Goal: Communication & Community: Answer question/provide support

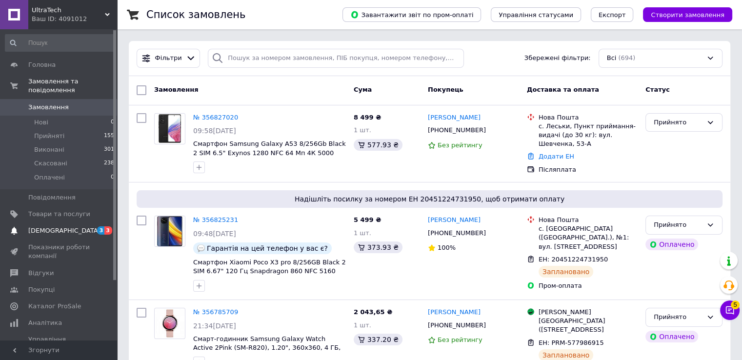
click at [51, 226] on span "[DEMOGRAPHIC_DATA]" at bounding box center [64, 230] width 72 height 9
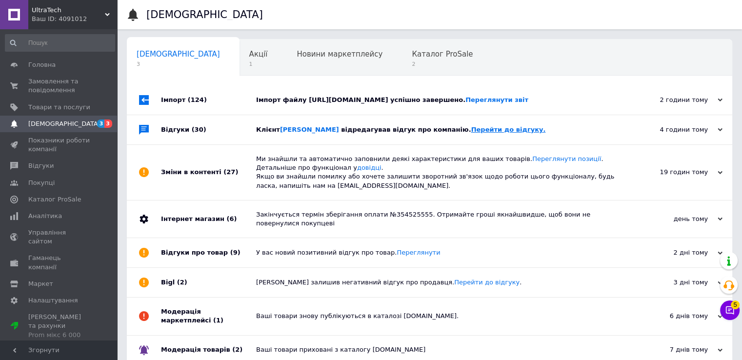
click at [471, 133] on link "Перейти до відгуку." at bounding box center [508, 129] width 75 height 7
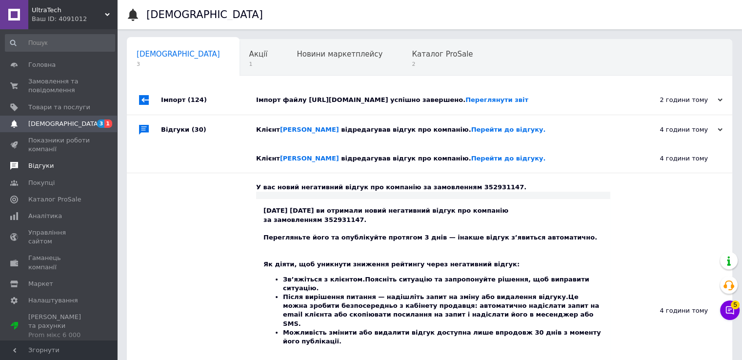
click at [34, 166] on span "Відгуки" at bounding box center [40, 166] width 25 height 9
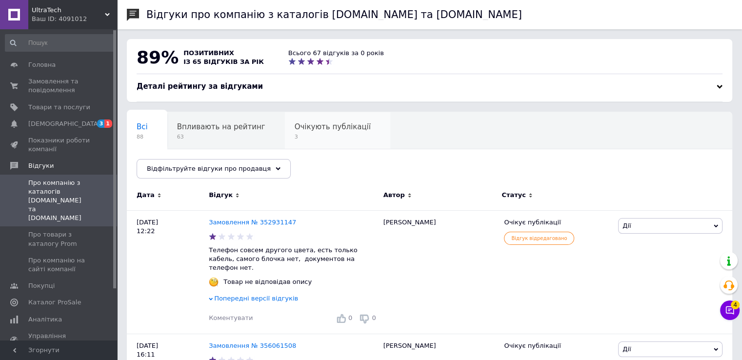
click at [286, 132] on div "Очікують публікації 3" at bounding box center [337, 130] width 105 height 37
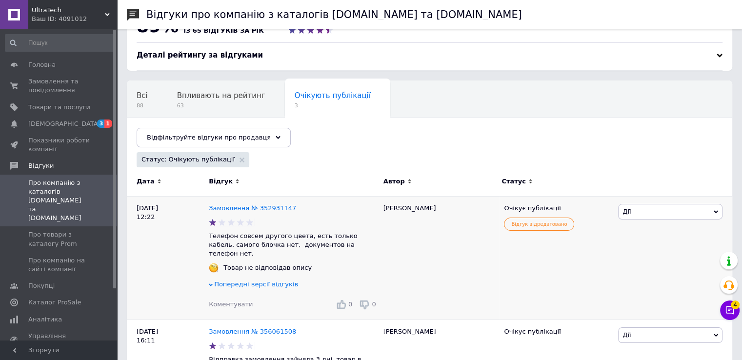
scroll to position [49, 0]
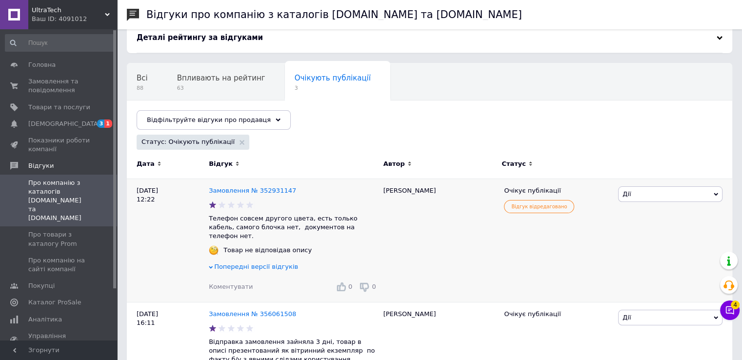
click at [264, 263] on span "Попередні версії відгуків" at bounding box center [256, 266] width 84 height 7
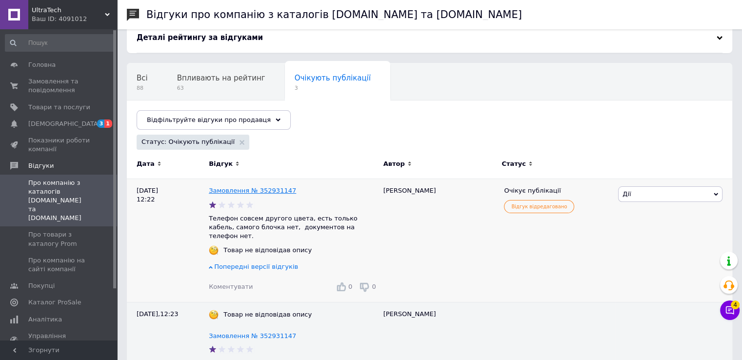
click at [256, 191] on link "Замовлення № 352931147" at bounding box center [252, 190] width 87 height 7
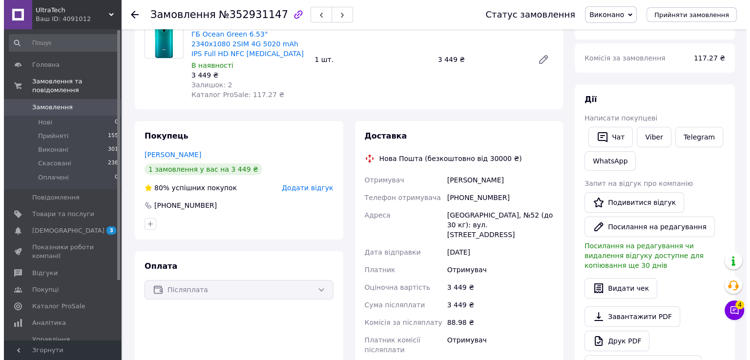
scroll to position [98, 0]
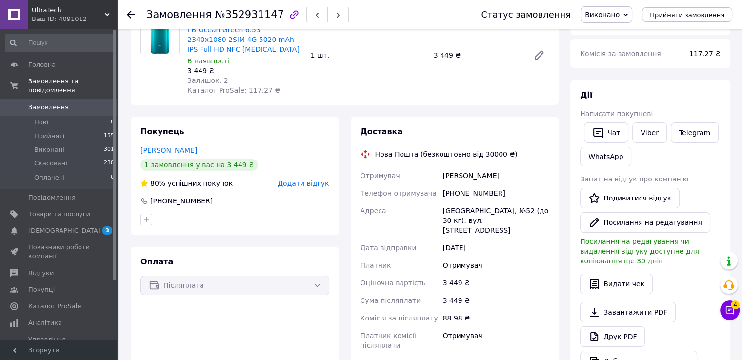
click at [308, 184] on span "Додати відгук" at bounding box center [303, 184] width 51 height 8
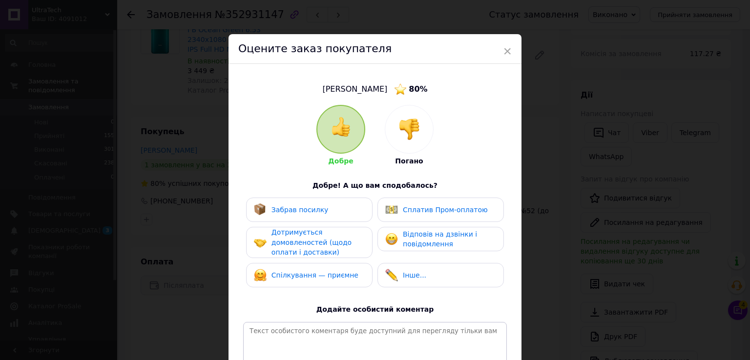
click at [401, 143] on div at bounding box center [409, 129] width 48 height 48
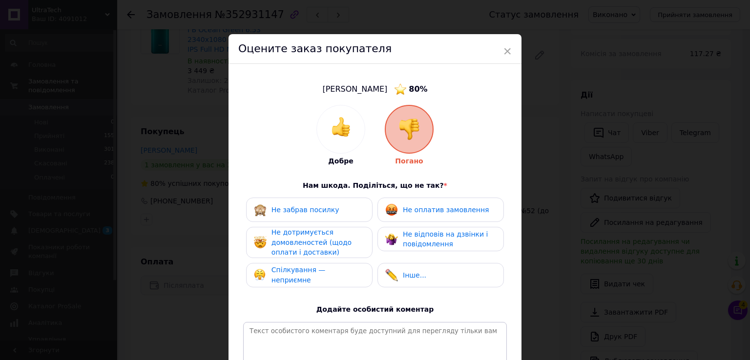
click at [406, 233] on span "Не відповів на дзвінки і повідомлення" at bounding box center [445, 239] width 85 height 18
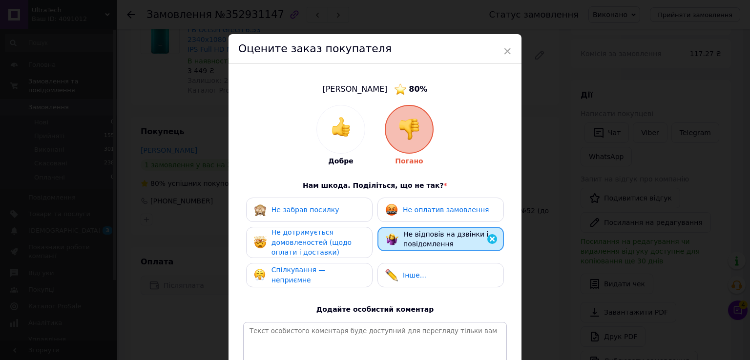
drag, startPoint x: 330, startPoint y: 243, endPoint x: 328, endPoint y: 269, distance: 26.9
click at [329, 243] on span "Не дотримується домовленостей (щодо оплати і доставки)" at bounding box center [311, 242] width 80 height 28
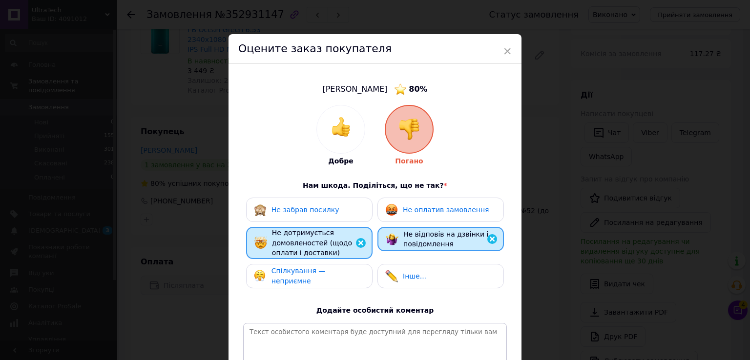
click at [326, 278] on span "Спілкування — неприємне" at bounding box center [298, 276] width 54 height 18
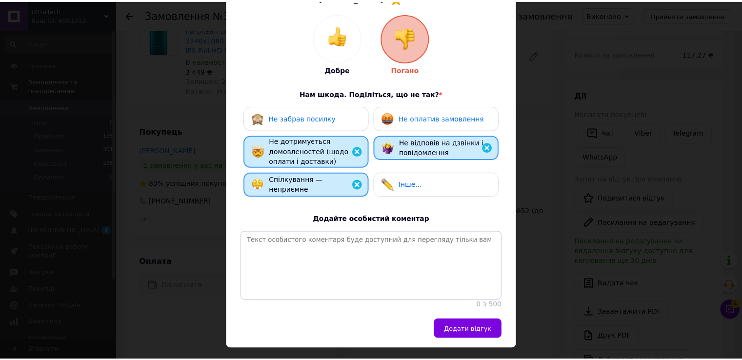
scroll to position [124, 0]
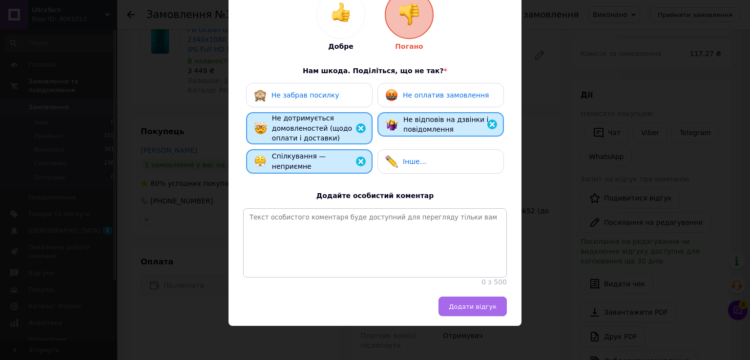
click at [457, 304] on span "Додати відгук" at bounding box center [472, 306] width 48 height 7
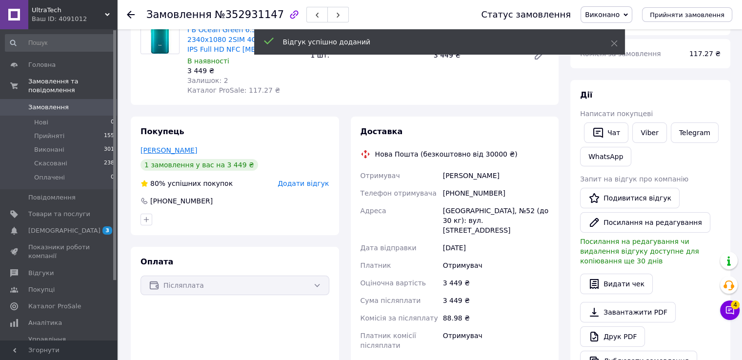
click at [160, 151] on link "[PERSON_NAME]" at bounding box center [169, 150] width 57 height 8
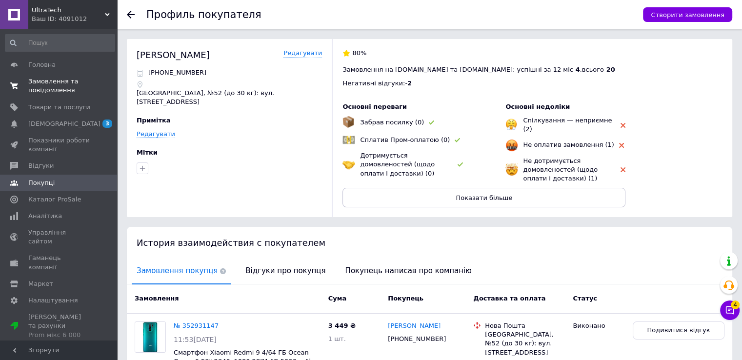
click at [46, 88] on span "Замовлення та повідомлення" at bounding box center [59, 86] width 62 height 18
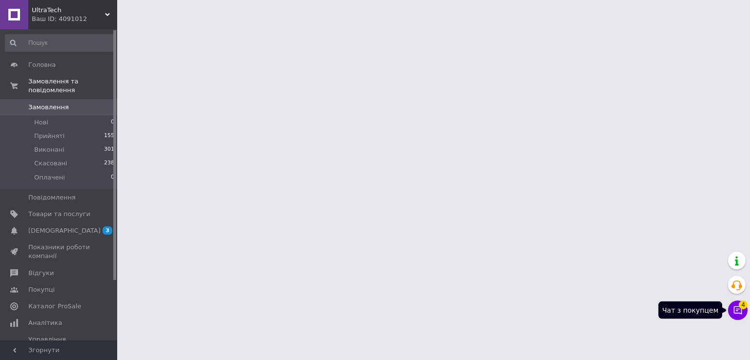
click at [735, 309] on icon at bounding box center [738, 310] width 10 height 10
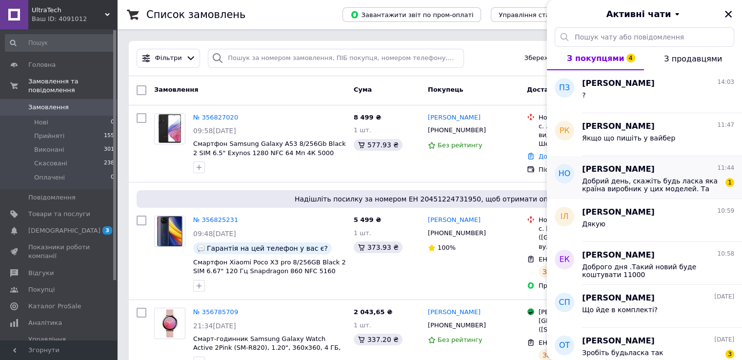
click at [685, 192] on span "Добрий день, скажіть будь ласка яка країна виробник у цих моделей. Та якого кол…" at bounding box center [651, 185] width 139 height 16
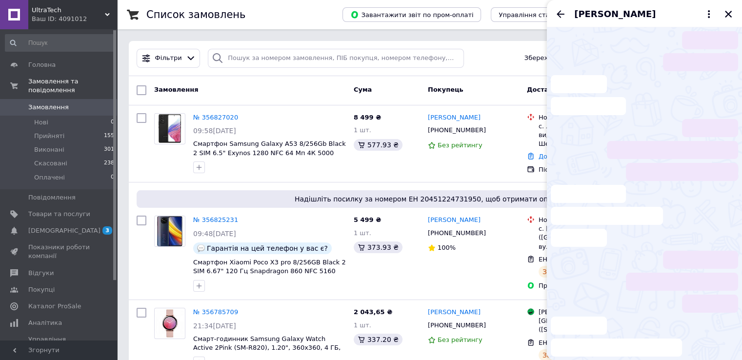
scroll to position [239, 0]
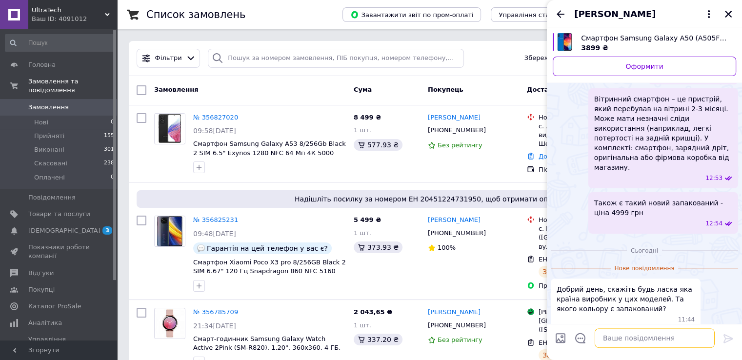
click at [655, 340] on textarea at bounding box center [655, 339] width 120 height 20
type textarea "запакований є чорний"
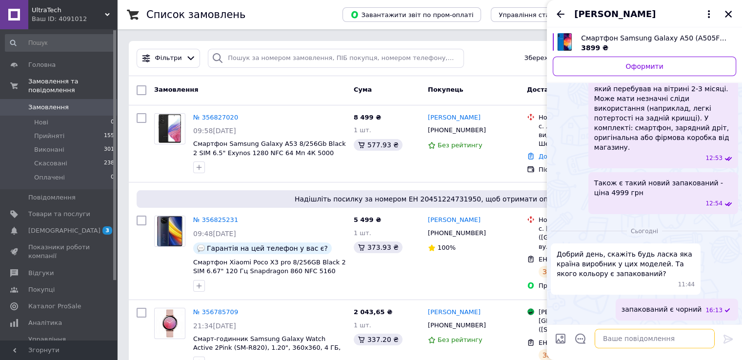
scroll to position [199, 0]
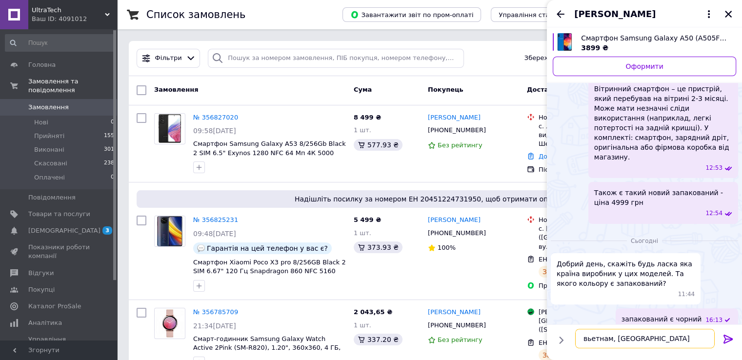
type textarea "вьетнам, корея"
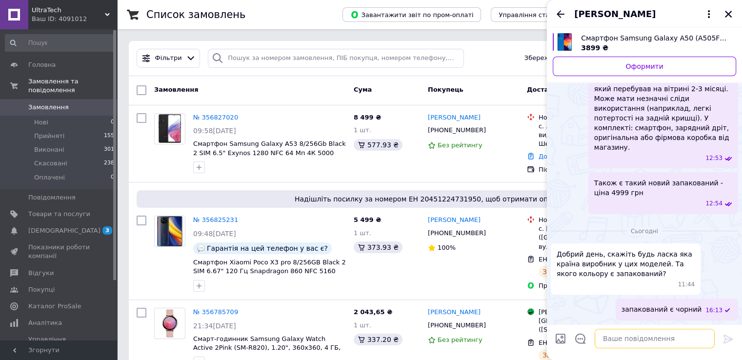
scroll to position [225, 0]
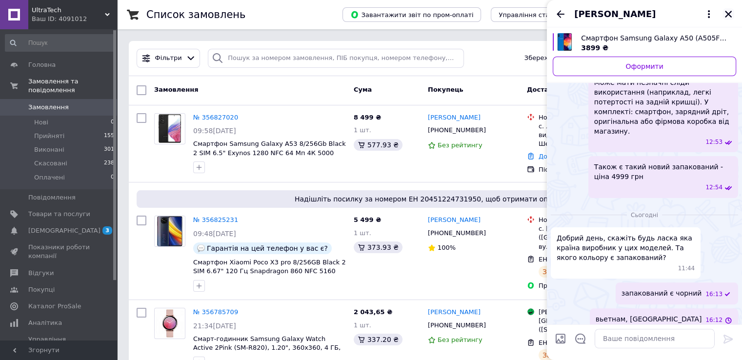
click at [727, 11] on icon "Закрити" at bounding box center [728, 14] width 9 height 9
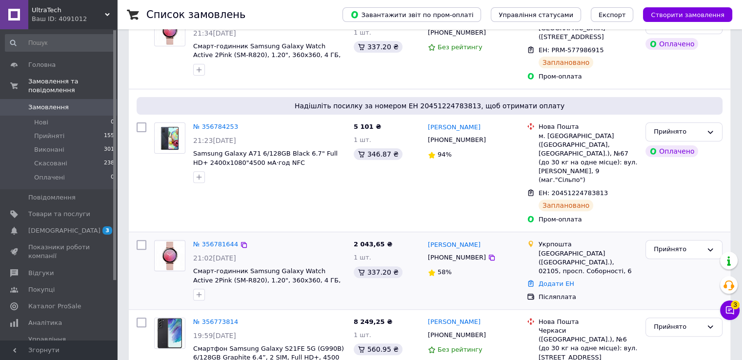
scroll to position [0, 0]
